Goal: Task Accomplishment & Management: Use online tool/utility

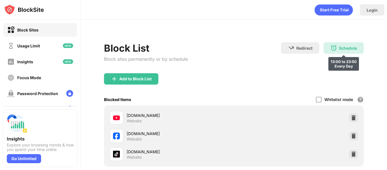
click at [336, 52] on div "Schedule 13:00 to 23:50 Every Day" at bounding box center [344, 47] width 40 height 11
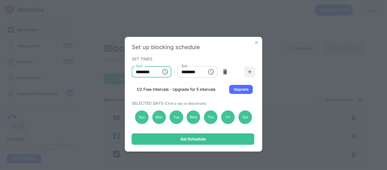
click at [145, 72] on input "********" at bounding box center [145, 71] width 26 height 11
type input "********"
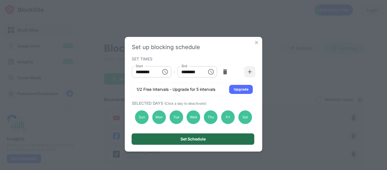
click at [193, 144] on div "Set Schedule" at bounding box center [193, 138] width 123 height 11
